Goal: Information Seeking & Learning: Learn about a topic

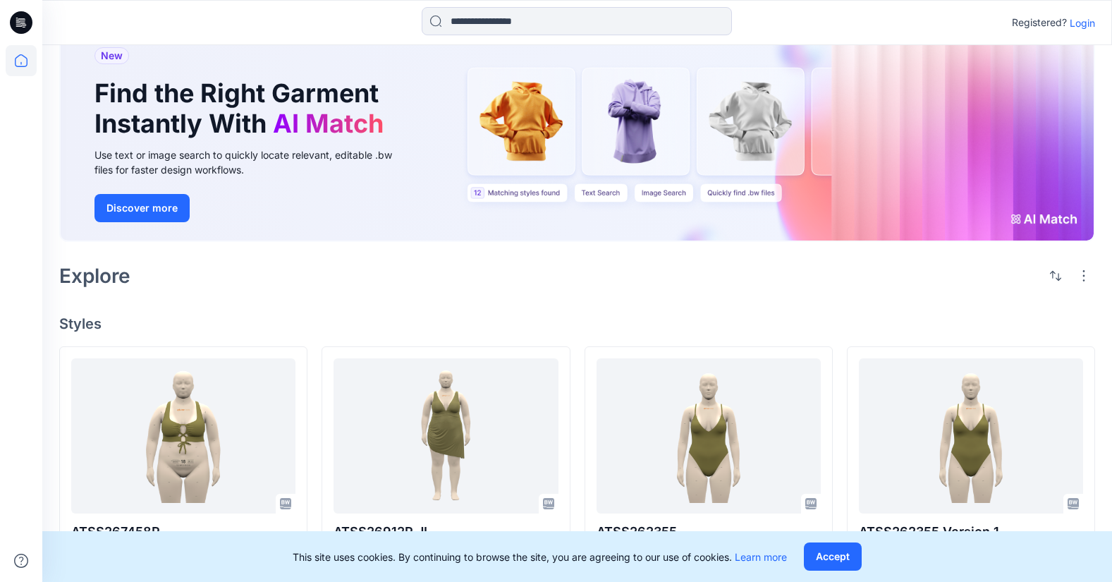
scroll to position [70, 0]
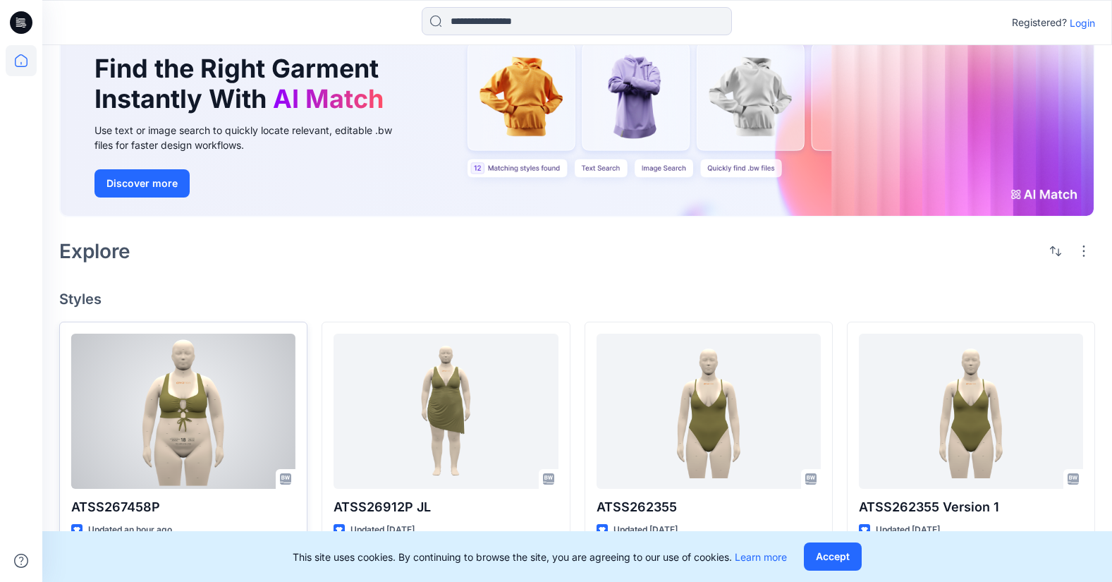
click at [172, 427] on div at bounding box center [183, 410] width 224 height 155
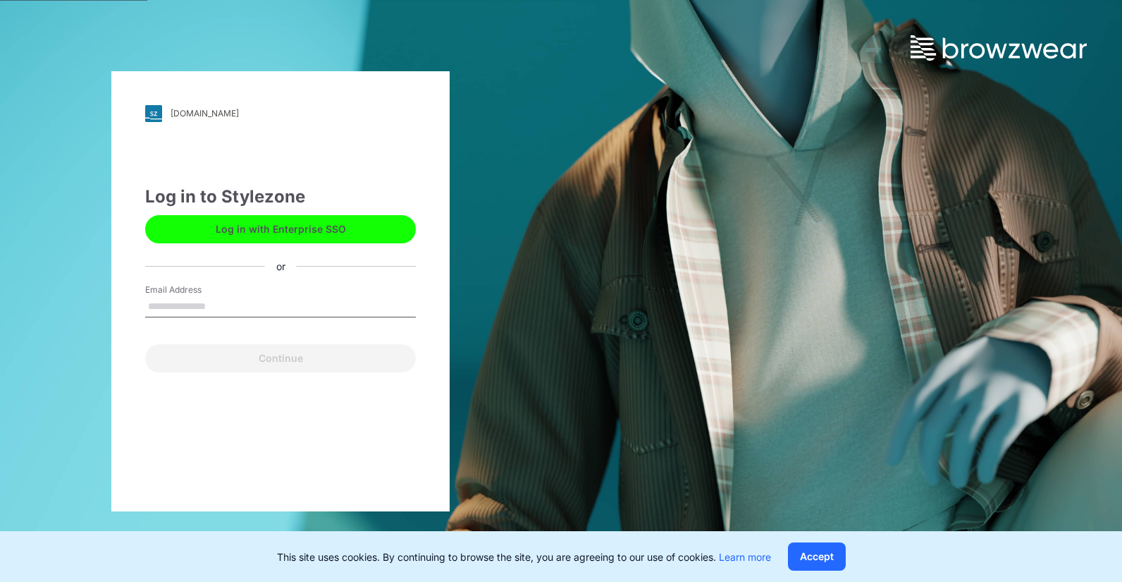
click at [229, 296] on input "Email Address" at bounding box center [280, 306] width 271 height 21
type input "**********"
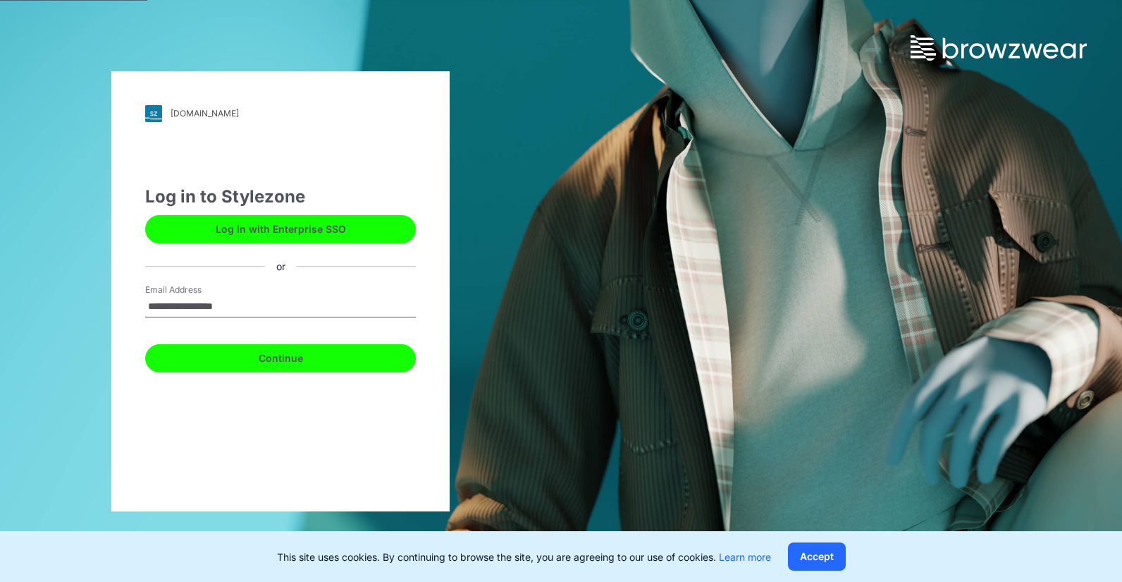
click at [240, 364] on button "Continue" at bounding box center [280, 358] width 271 height 28
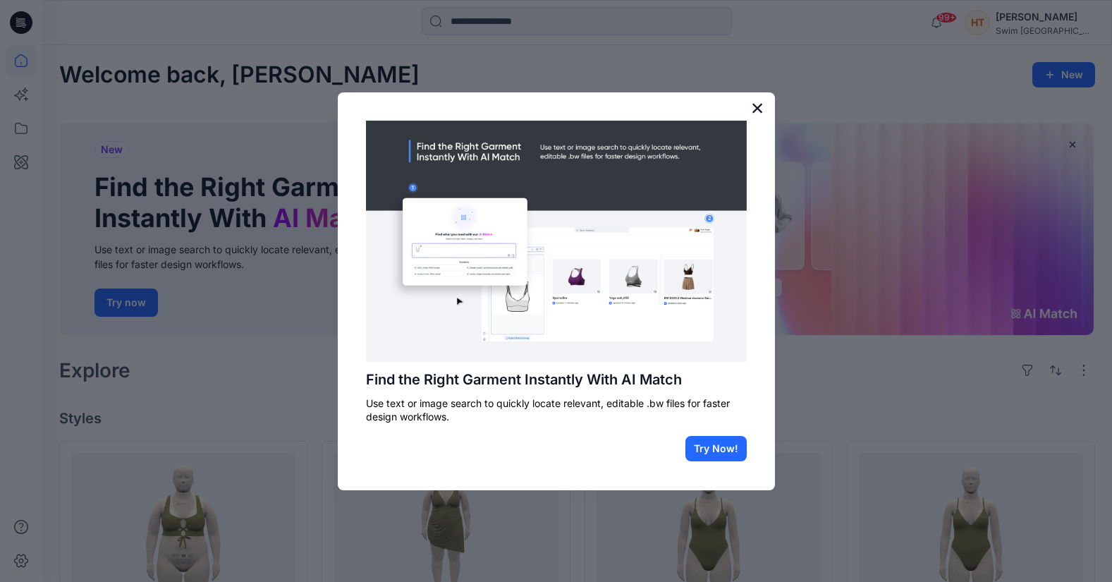
click at [756, 102] on button "×" at bounding box center [757, 108] width 13 height 23
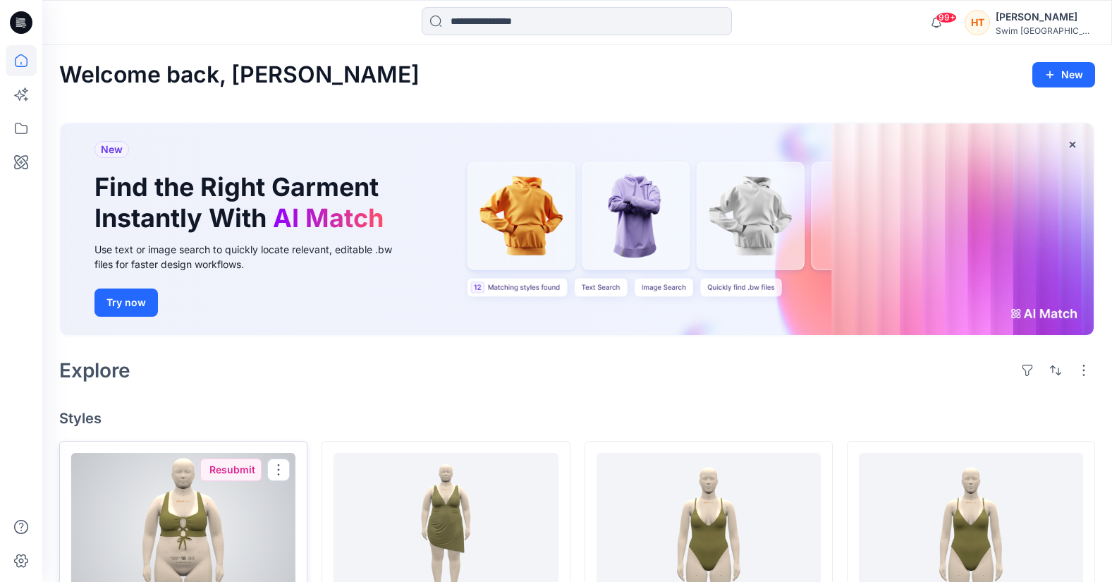
click at [200, 503] on div at bounding box center [183, 530] width 224 height 155
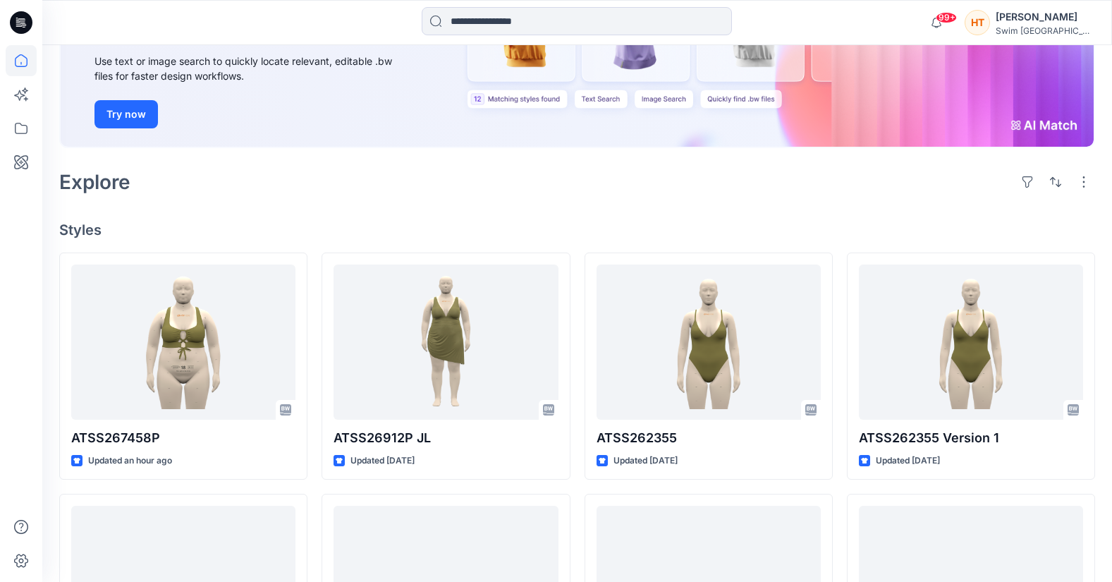
scroll to position [211, 0]
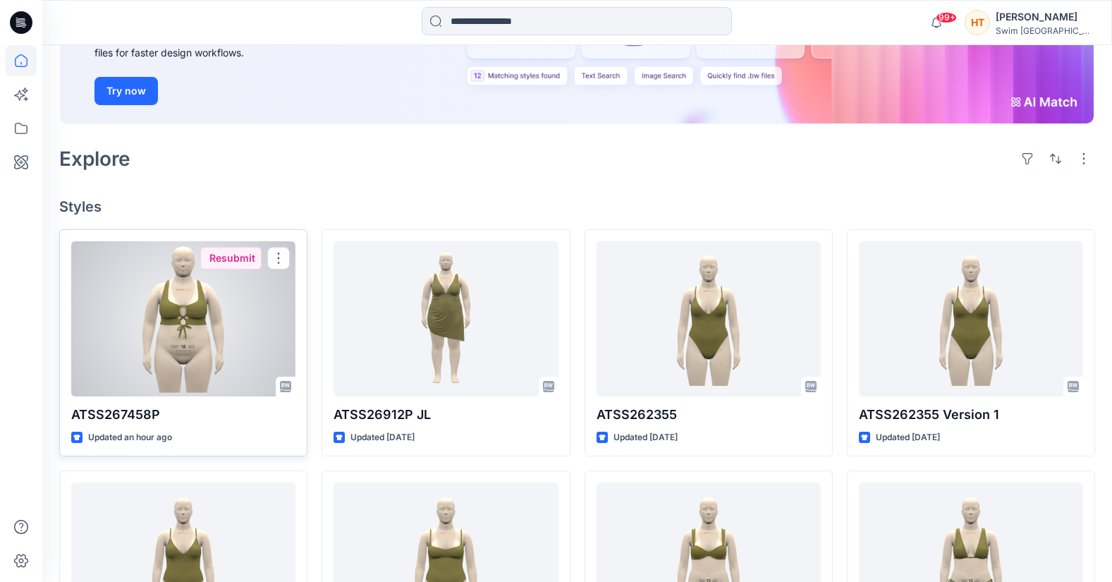
click at [205, 326] on div at bounding box center [183, 318] width 224 height 155
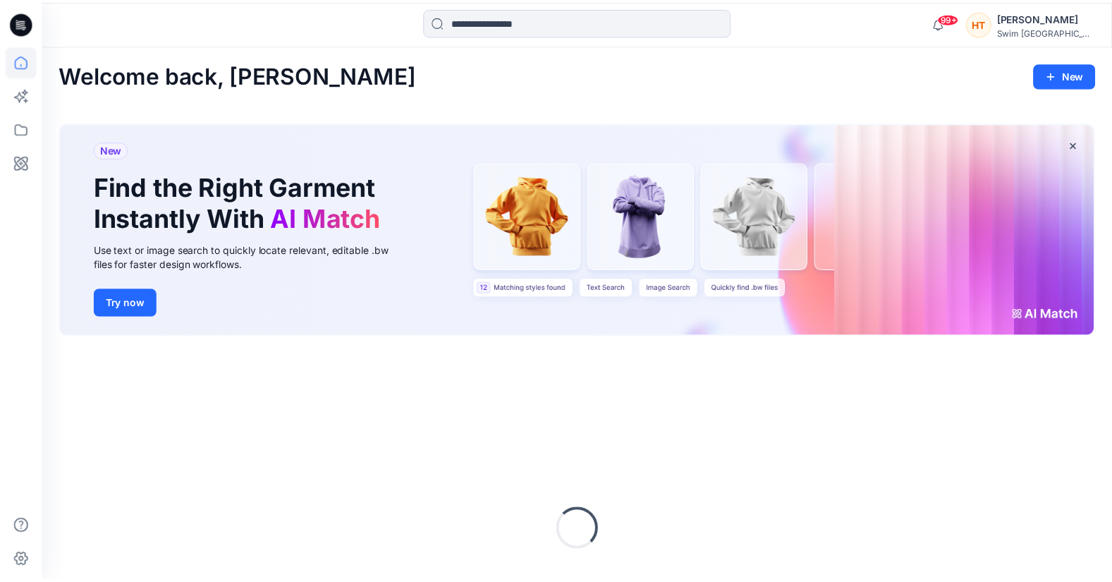
scroll to position [141, 0]
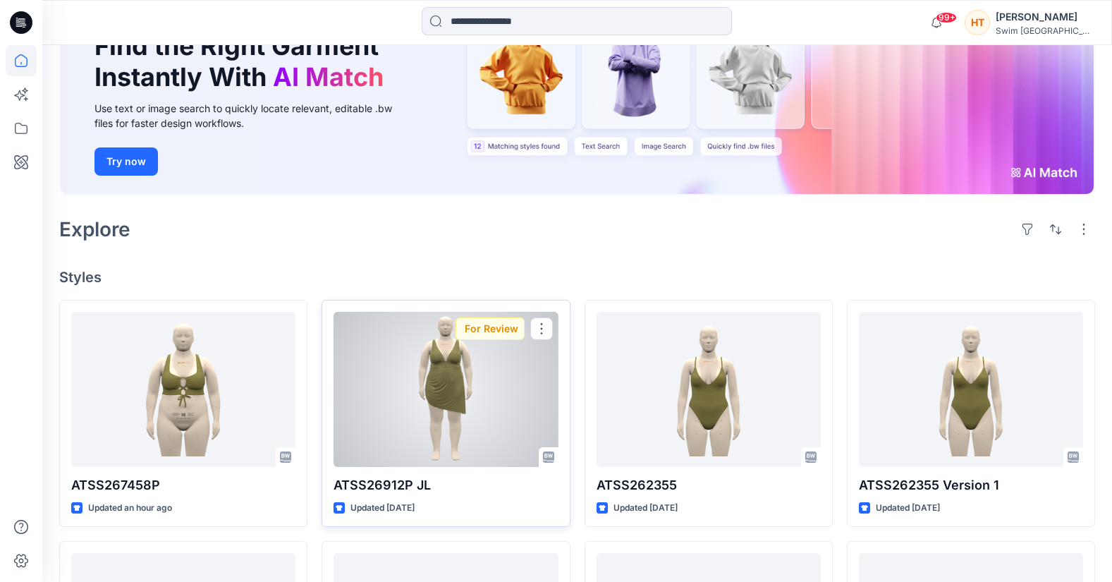
click at [501, 410] on div at bounding box center [445, 389] width 224 height 155
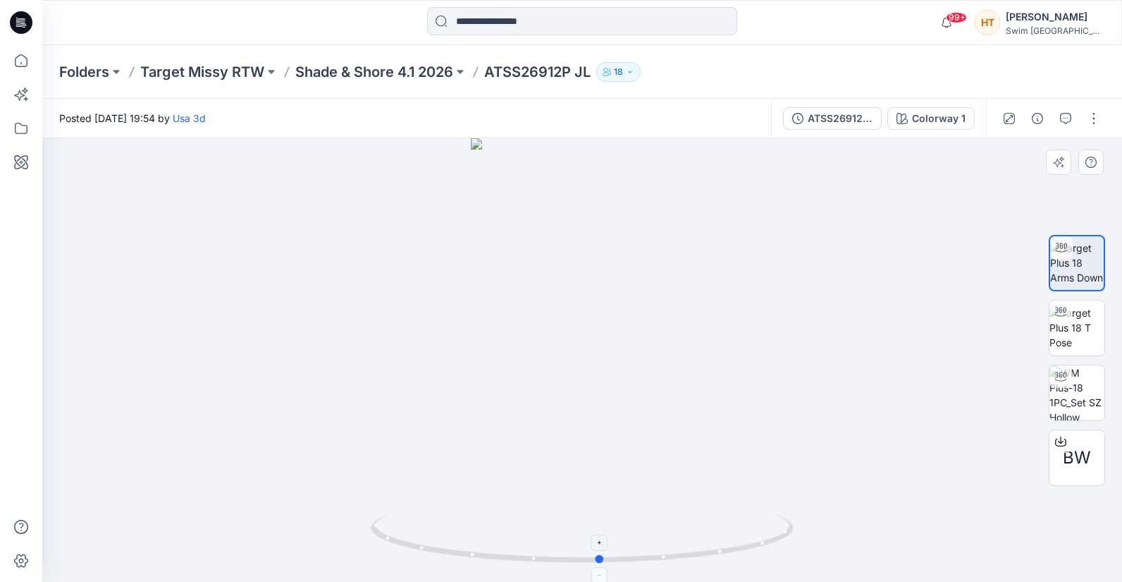
drag, startPoint x: 584, startPoint y: 563, endPoint x: 603, endPoint y: 556, distance: 19.6
click at [603, 556] on circle at bounding box center [600, 559] width 8 height 8
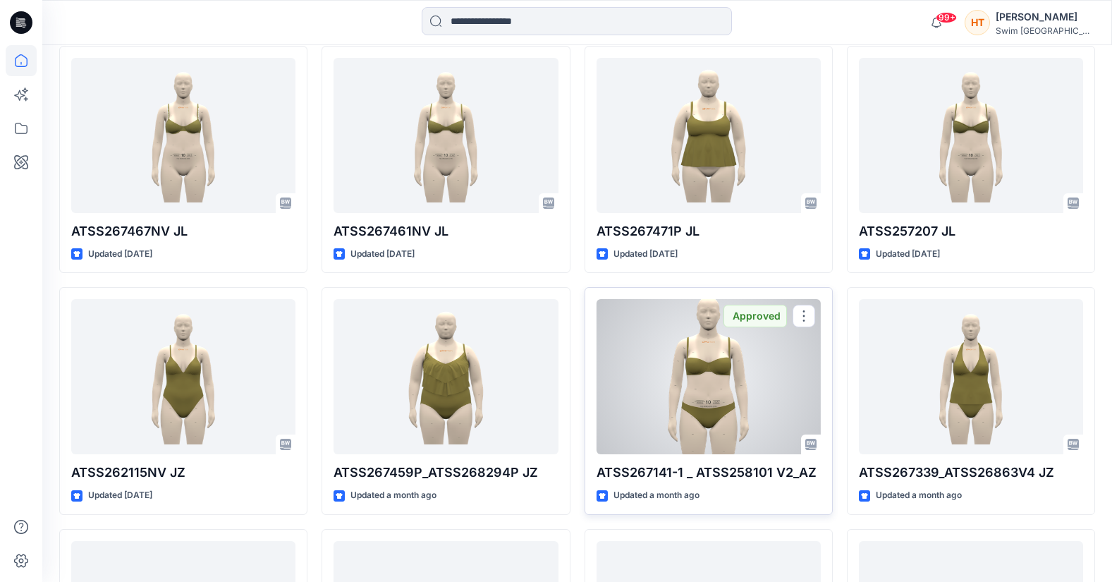
scroll to position [1279, 0]
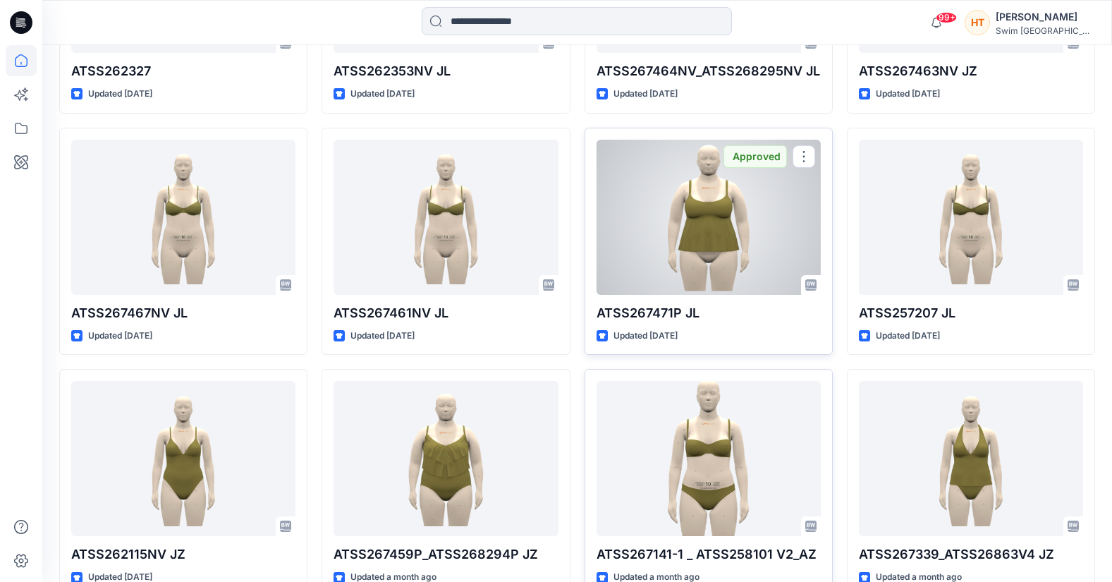
click at [707, 217] on div at bounding box center [708, 217] width 224 height 155
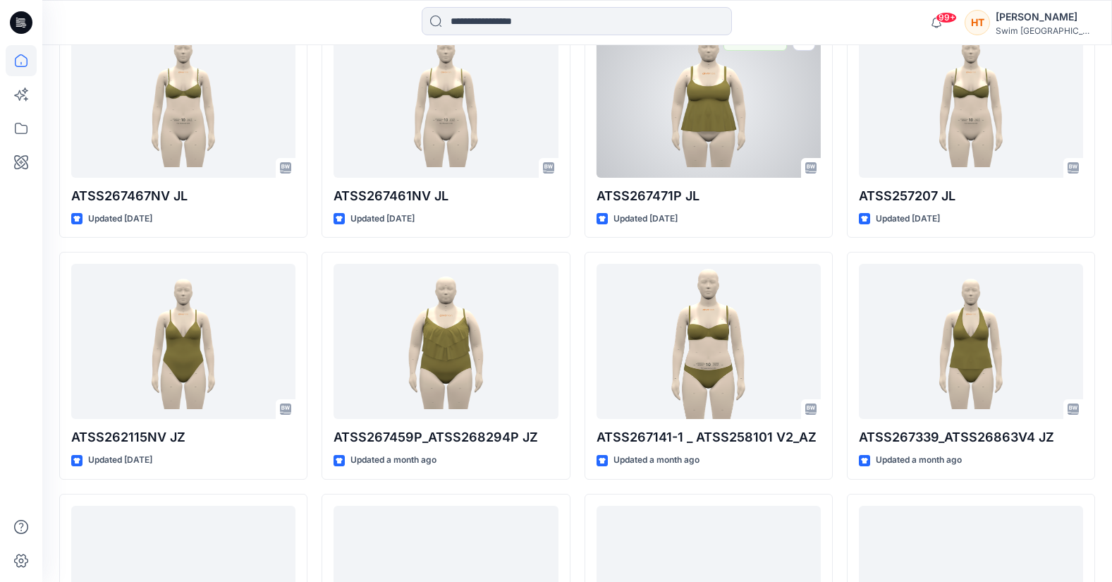
scroll to position [1410, 0]
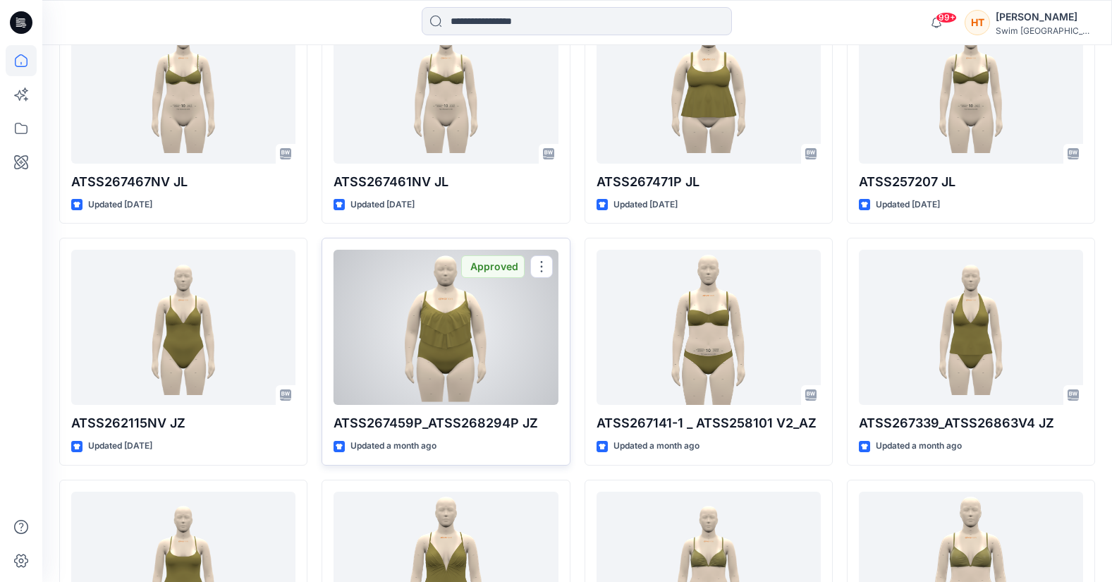
click at [453, 353] on div at bounding box center [445, 327] width 224 height 155
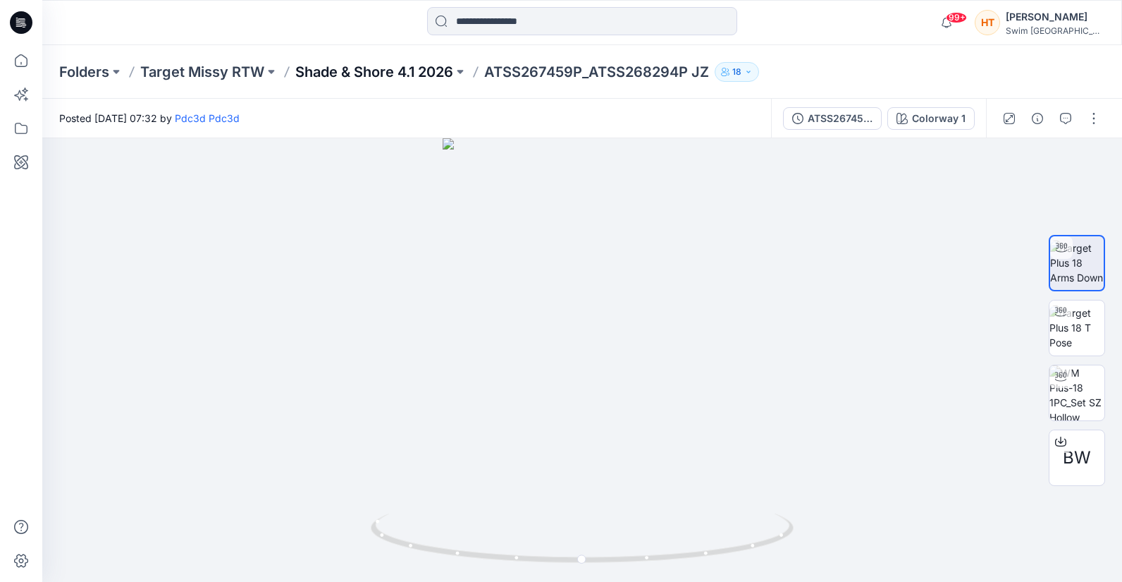
click at [407, 78] on p "Shade & Shore 4.1 2026" at bounding box center [374, 72] width 158 height 20
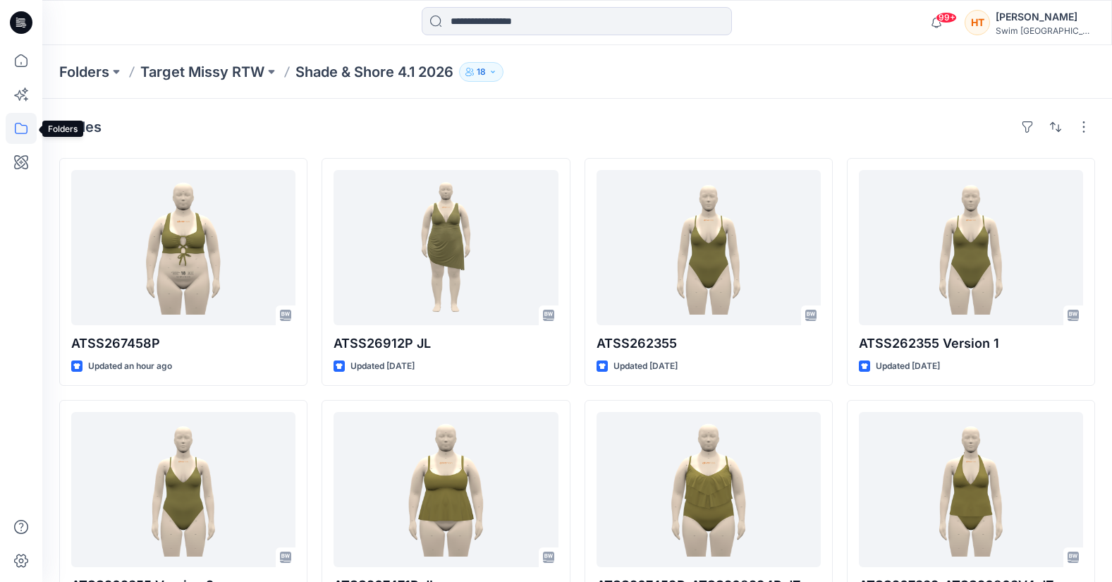
click at [11, 133] on icon at bounding box center [21, 128] width 31 height 31
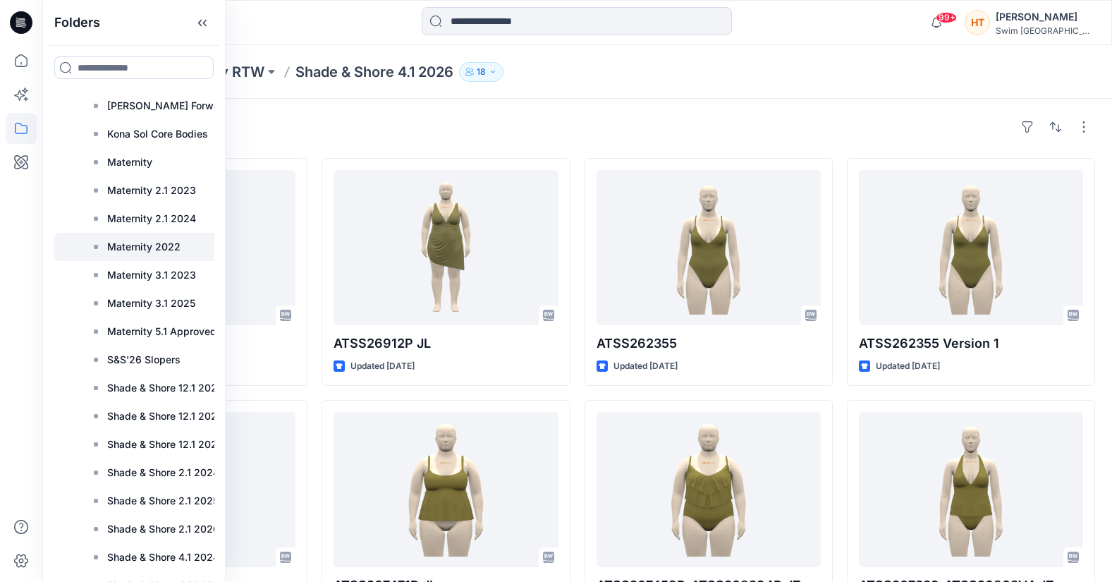
scroll to position [1029, 0]
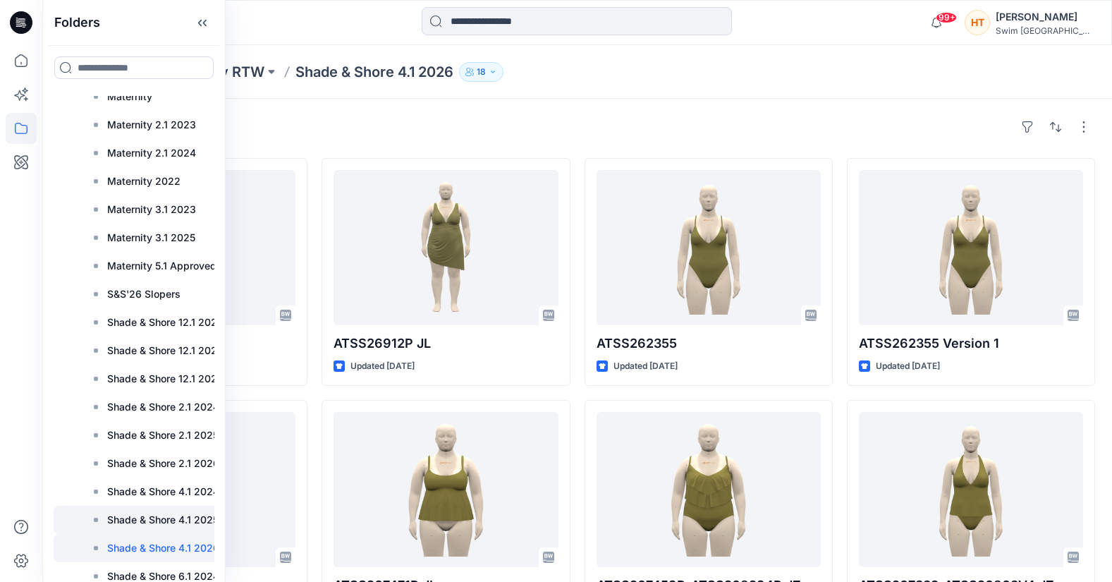
click at [135, 522] on p "Shade & Shore 4.1 2025" at bounding box center [162, 519] width 111 height 17
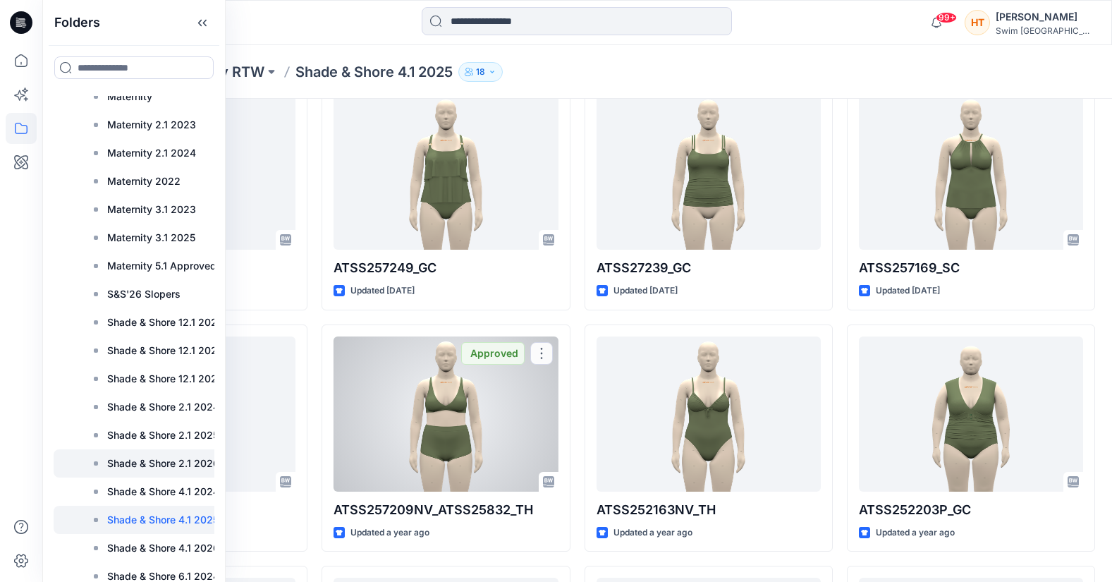
scroll to position [70, 0]
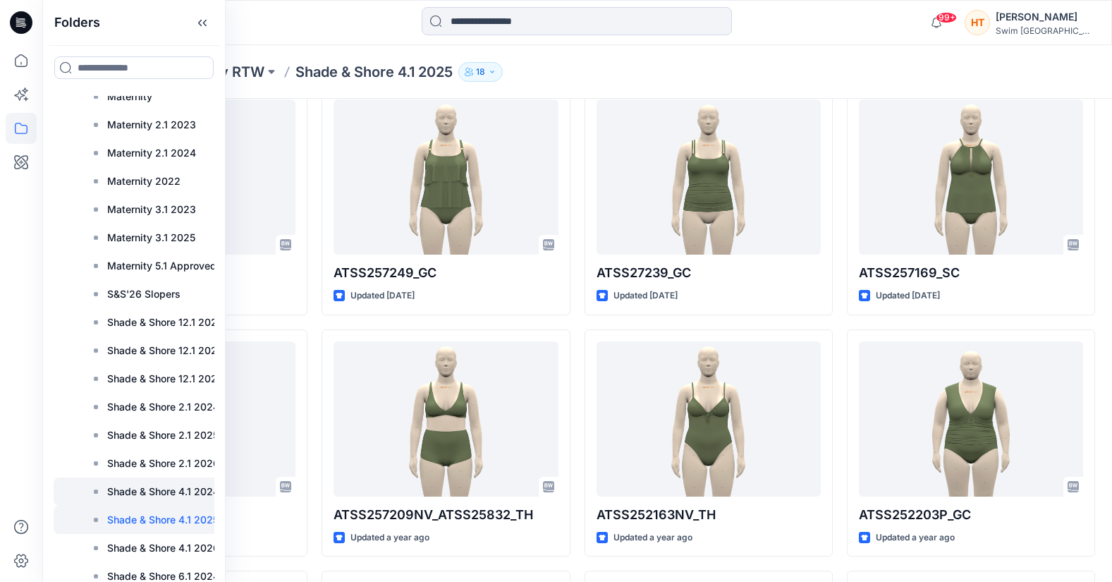
click at [142, 491] on p "Shade & Shore 4.1 2024" at bounding box center [163, 491] width 112 height 17
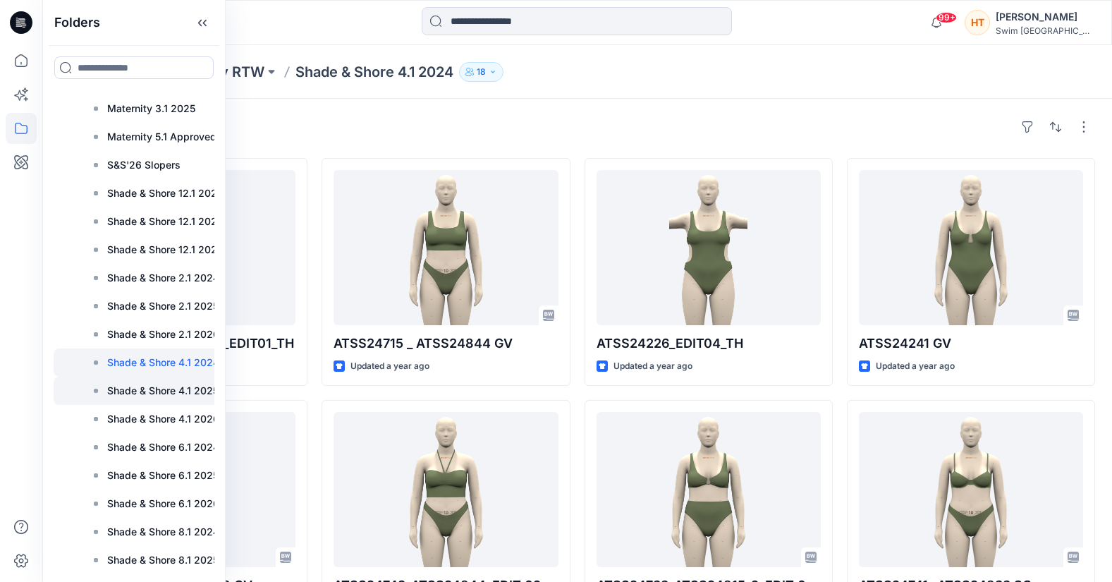
scroll to position [1170, 0]
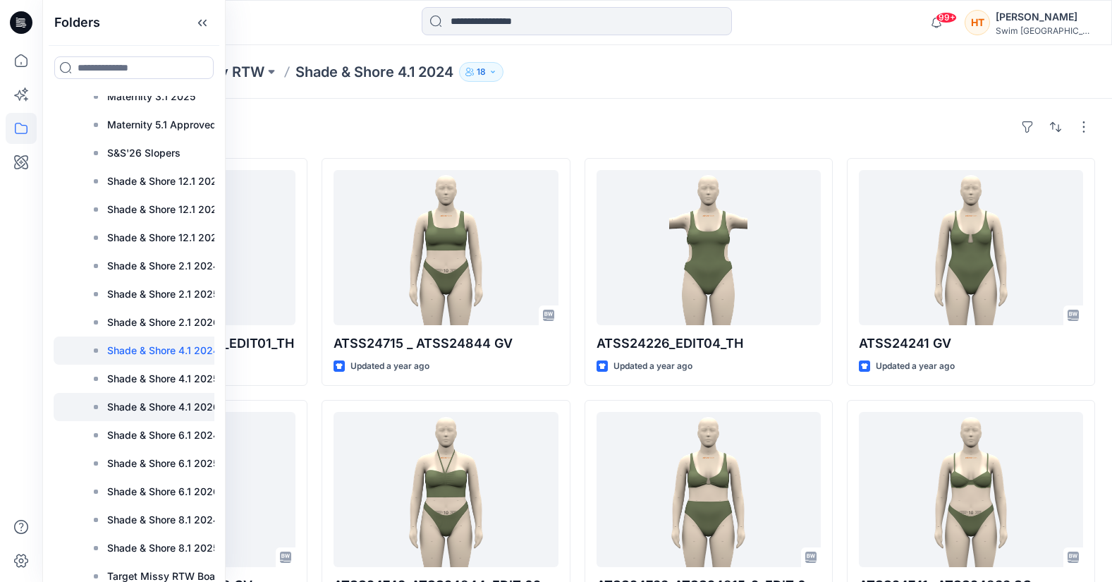
click at [166, 404] on p "Shade & Shore 4.1 2026" at bounding box center [163, 406] width 112 height 17
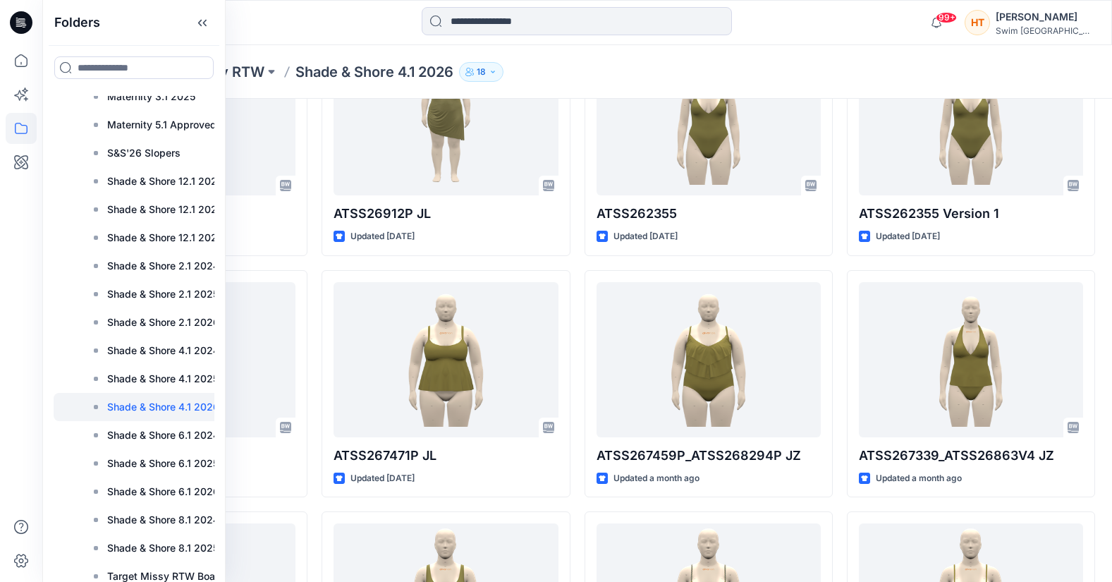
scroll to position [141, 0]
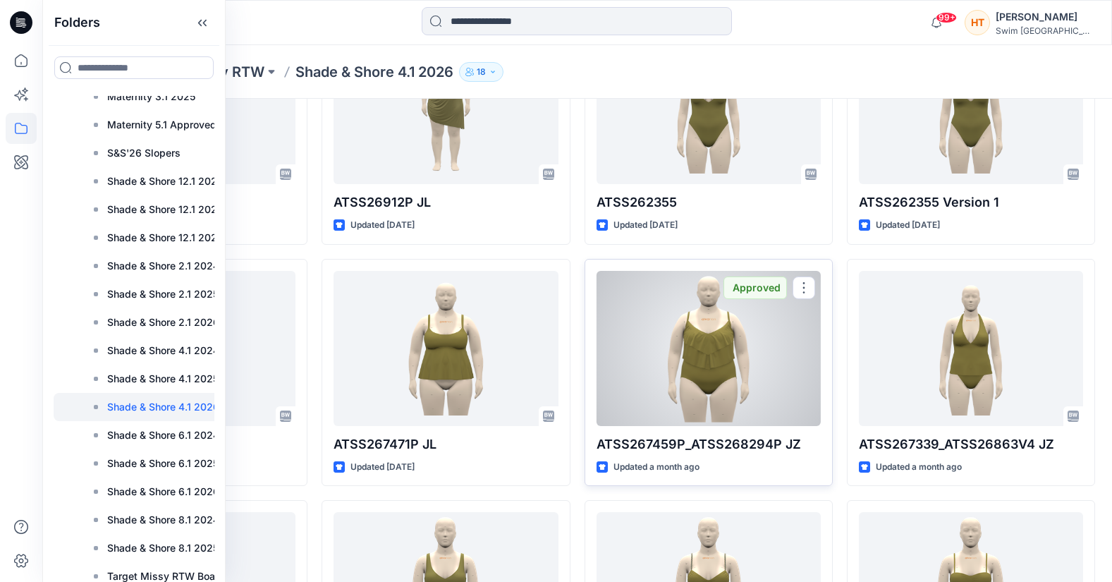
click at [733, 401] on div at bounding box center [708, 348] width 224 height 155
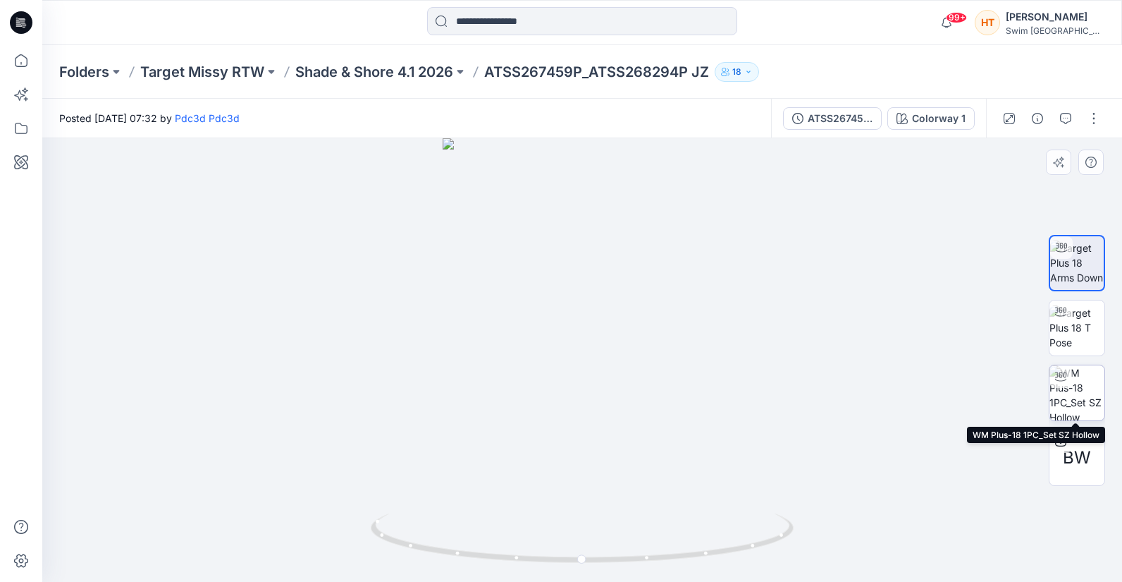
click at [1079, 395] on img at bounding box center [1077, 392] width 55 height 55
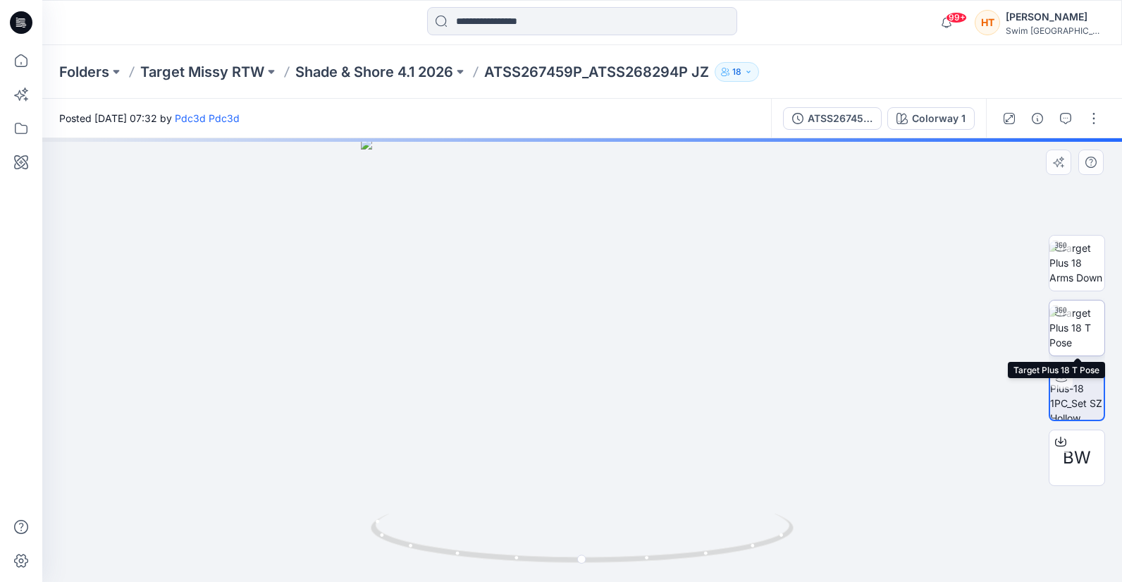
click at [1085, 348] on img at bounding box center [1077, 327] width 55 height 44
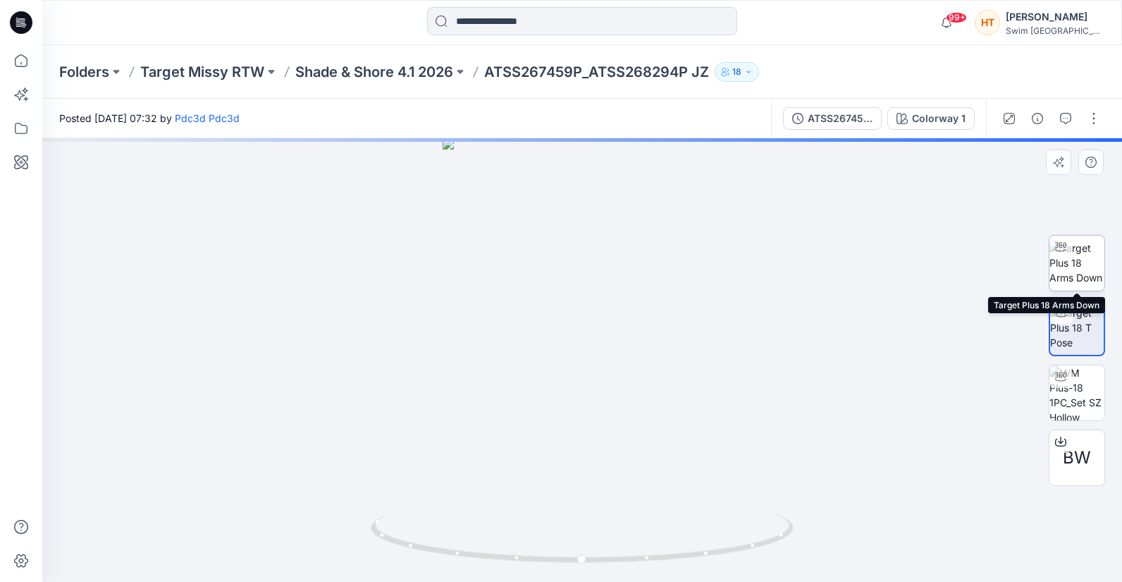
click at [1074, 276] on img at bounding box center [1077, 262] width 55 height 44
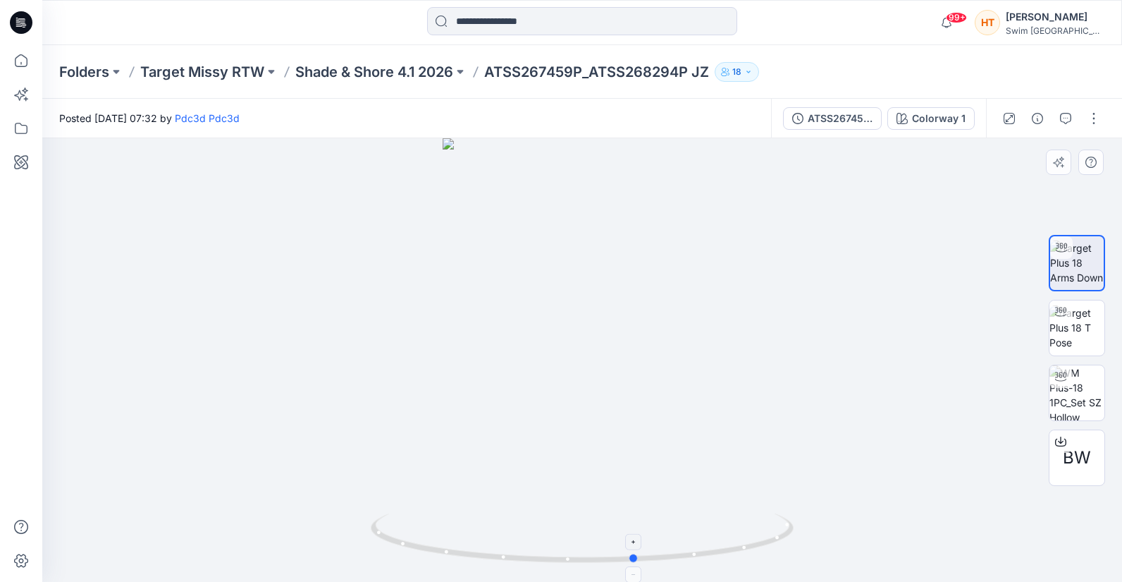
drag, startPoint x: 588, startPoint y: 567, endPoint x: 666, endPoint y: 561, distance: 77.8
click at [666, 561] on icon at bounding box center [584, 539] width 427 height 53
drag, startPoint x: 663, startPoint y: 560, endPoint x: 748, endPoint y: 554, distance: 84.8
click at [748, 554] on icon at bounding box center [584, 539] width 427 height 53
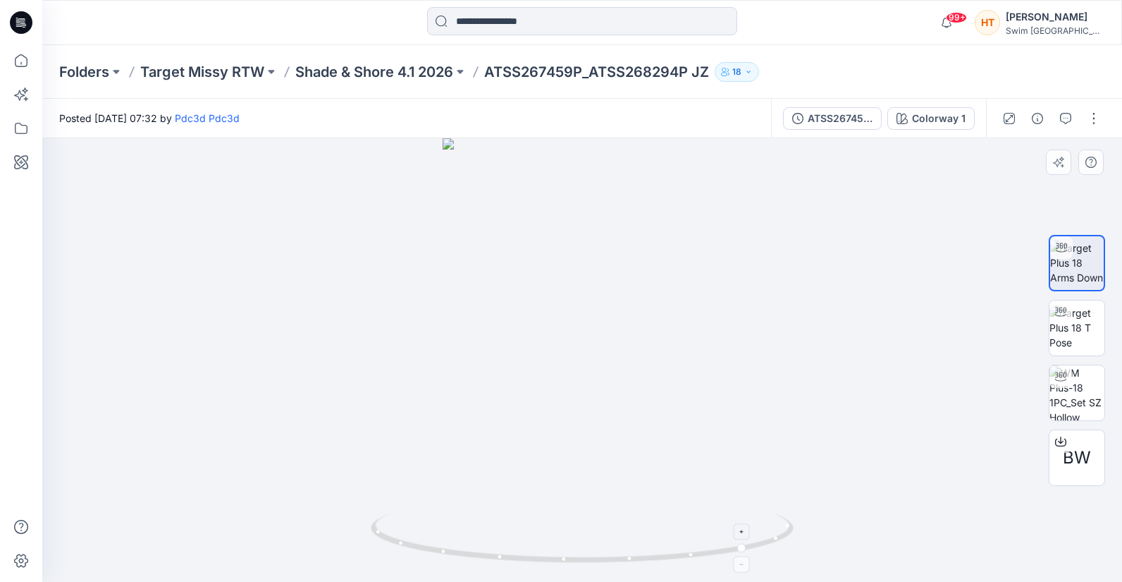
click at [748, 554] on icon at bounding box center [584, 539] width 427 height 53
drag, startPoint x: 748, startPoint y: 554, endPoint x: 809, endPoint y: 537, distance: 63.6
click at [809, 537] on div at bounding box center [582, 359] width 1080 height 443
drag, startPoint x: 772, startPoint y: 541, endPoint x: 578, endPoint y: 550, distance: 194.1
drag, startPoint x: 621, startPoint y: 560, endPoint x: 722, endPoint y: 554, distance: 101.0
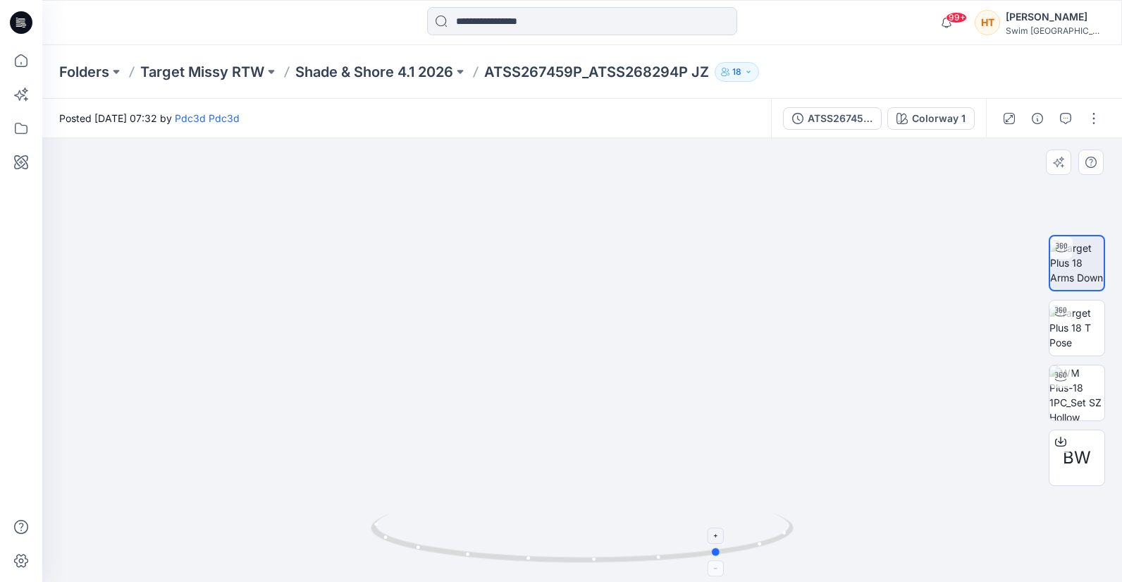
click at [722, 554] on icon at bounding box center [584, 539] width 427 height 53
click at [1075, 339] on img at bounding box center [1077, 327] width 55 height 44
drag, startPoint x: 582, startPoint y: 565, endPoint x: 747, endPoint y: 552, distance: 164.8
click at [747, 552] on icon at bounding box center [584, 539] width 427 height 53
click at [835, 330] on div at bounding box center [582, 359] width 1080 height 443
